Goal: Find contact information: Find contact information

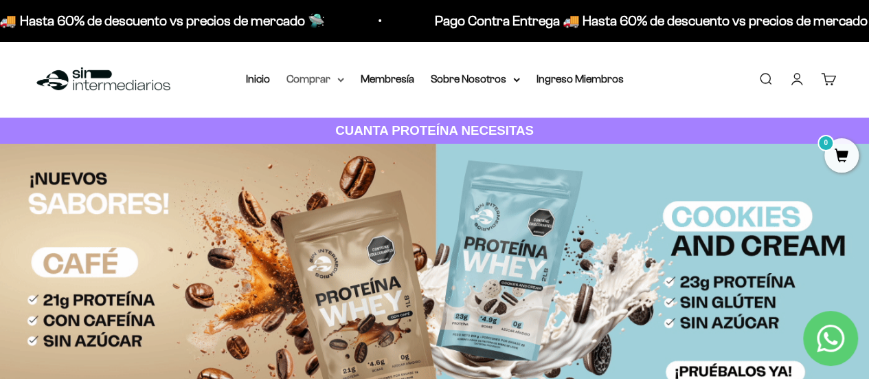
click at [330, 80] on summary "Comprar" at bounding box center [315, 79] width 58 height 18
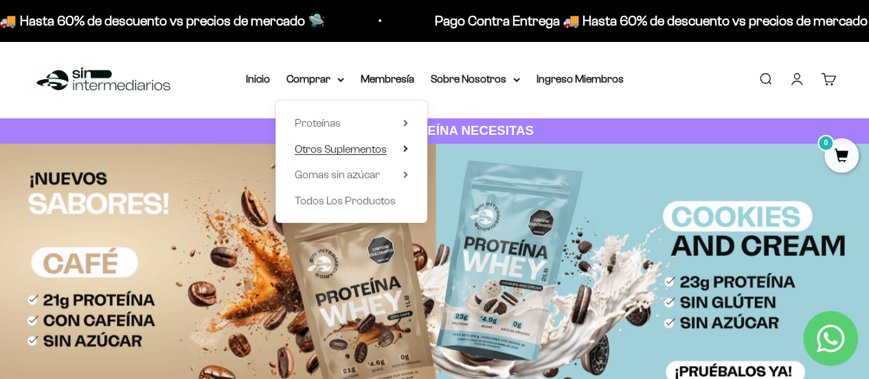
click at [346, 146] on span "Otros Suplementos" at bounding box center [341, 149] width 92 height 12
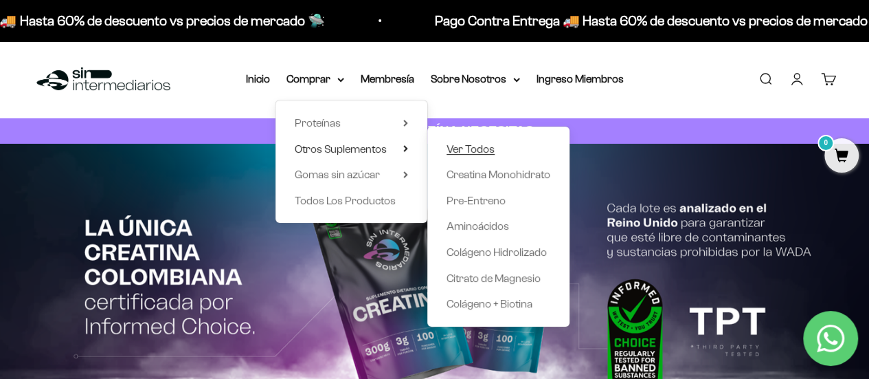
click at [489, 150] on span "Ver Todos" at bounding box center [471, 149] width 48 height 12
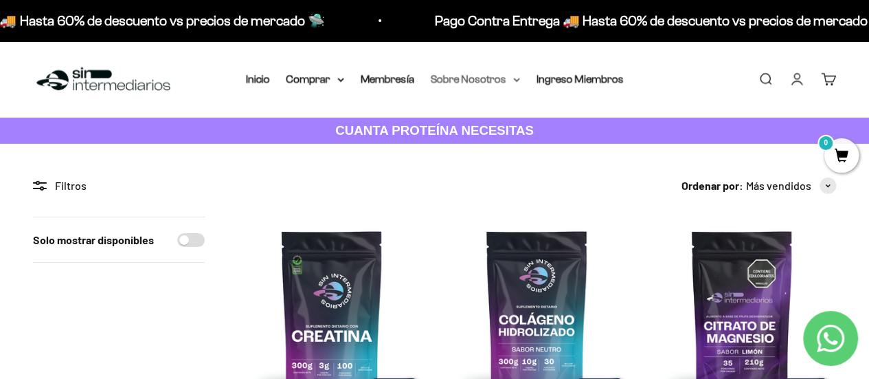
click at [473, 78] on summary "Sobre Nosotros" at bounding box center [475, 79] width 89 height 18
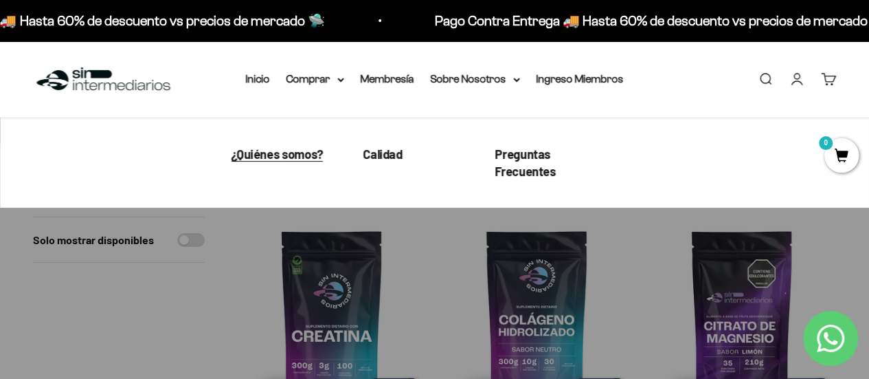
click at [288, 146] on span "¿Quiénes somos?" at bounding box center [277, 153] width 92 height 15
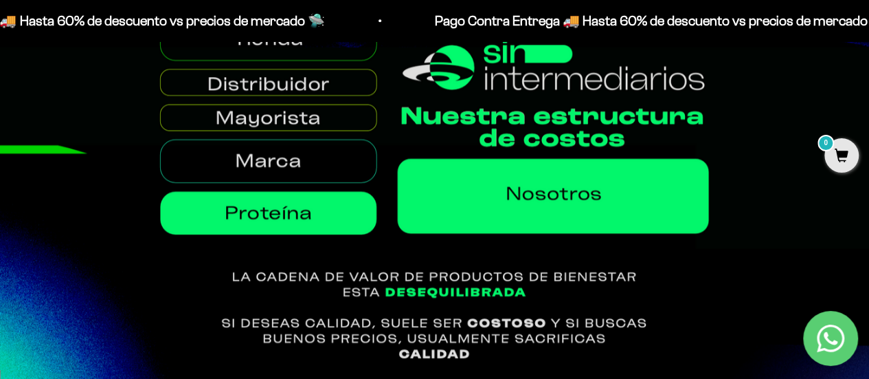
scroll to position [457, 0]
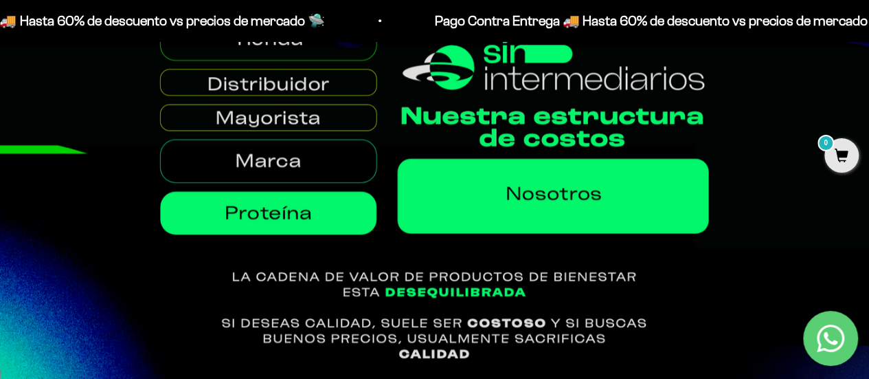
click at [278, 121] on img at bounding box center [434, 157] width 869 height 422
click at [283, 162] on img at bounding box center [434, 157] width 869 height 422
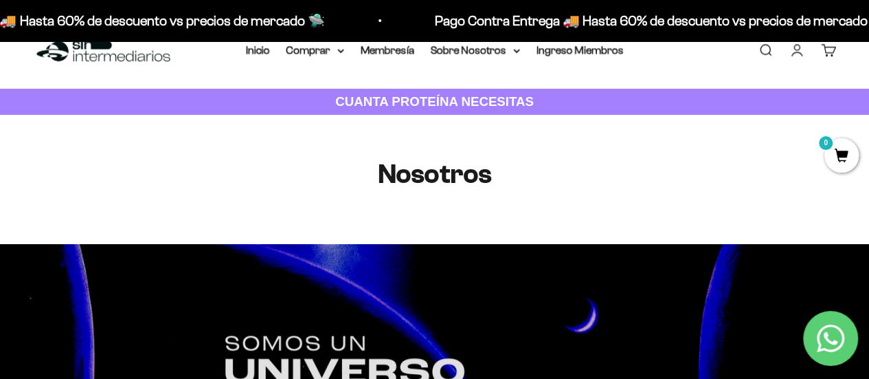
scroll to position [0, 0]
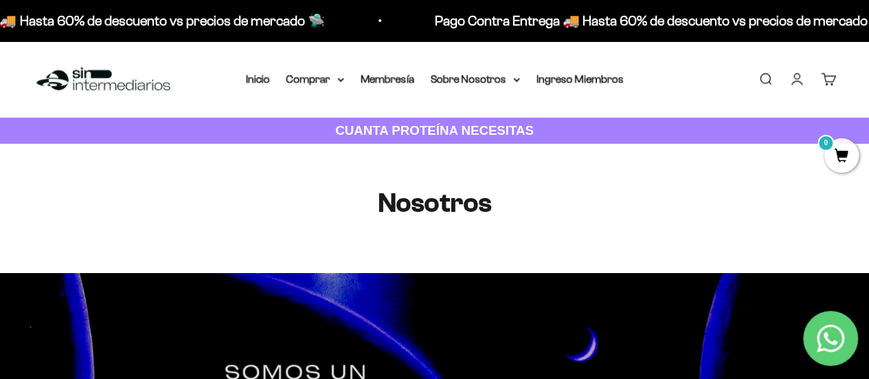
click at [798, 81] on link "Iniciar sesión" at bounding box center [796, 78] width 15 height 15
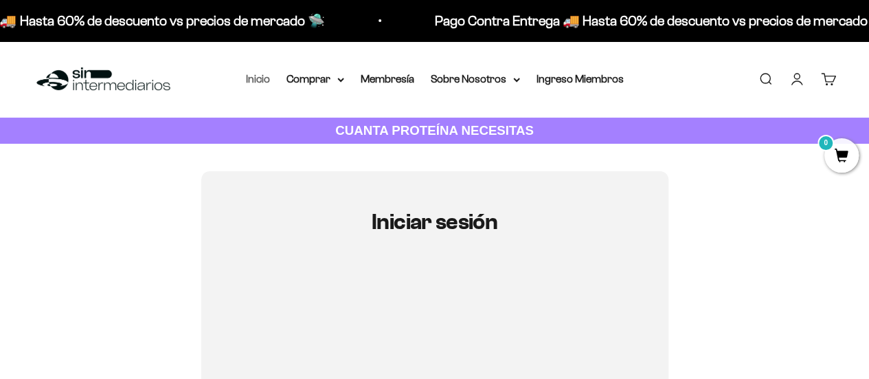
click at [247, 76] on link "Inicio" at bounding box center [258, 79] width 24 height 12
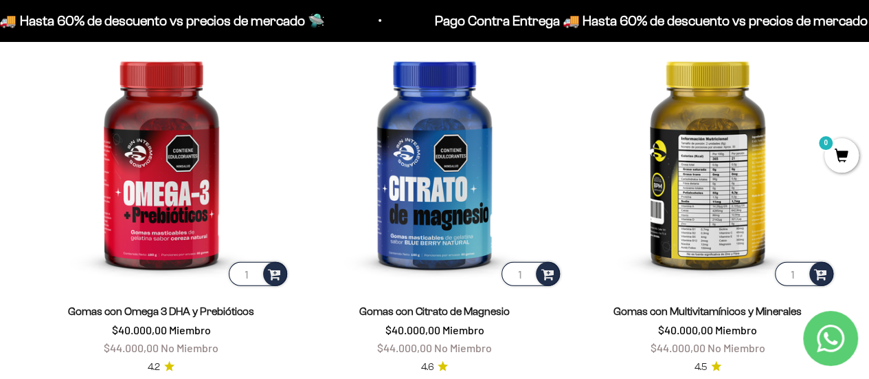
scroll to position [1831, 0]
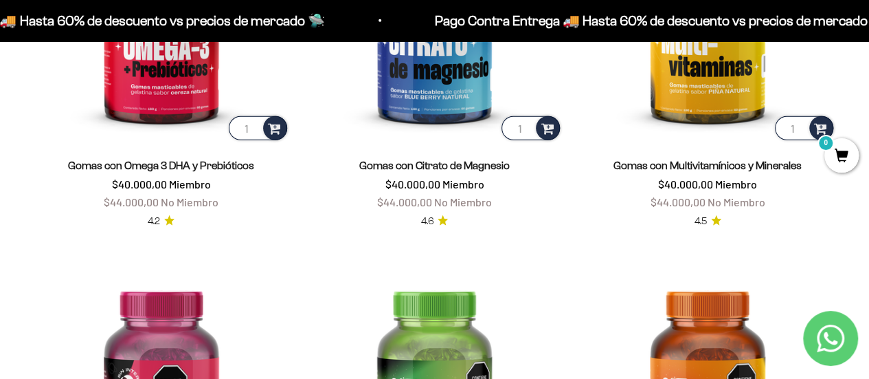
click at [846, 335] on link "Contact us on WhatsApp" at bounding box center [830, 337] width 55 height 55
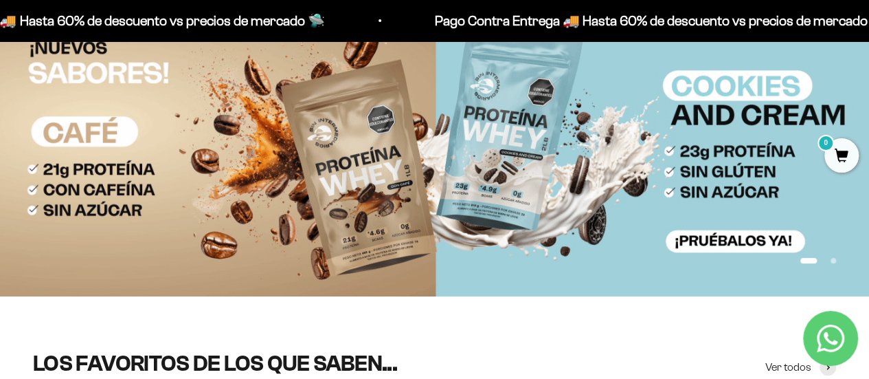
scroll to position [0, 0]
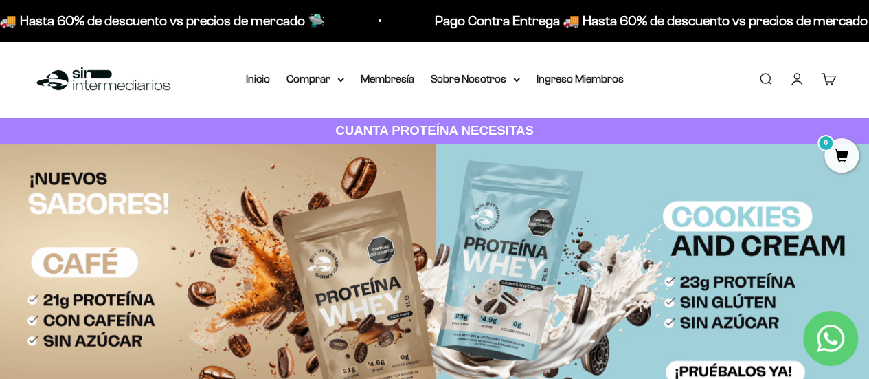
click at [826, 326] on icon "Contact us on WhatsApp" at bounding box center [830, 337] width 27 height 27
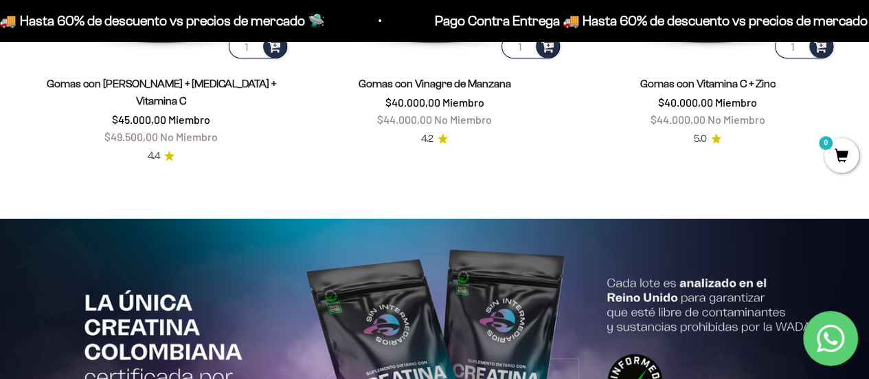
scroll to position [2518, 0]
